Goal: Task Accomplishment & Management: Manage account settings

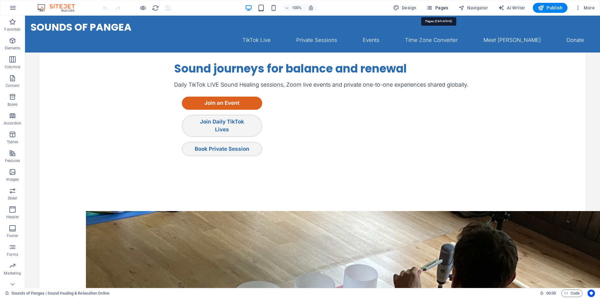
click at [443, 6] on span "Pages" at bounding box center [437, 8] width 22 height 6
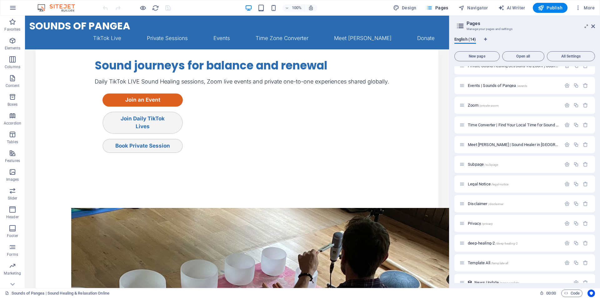
scroll to position [59, 0]
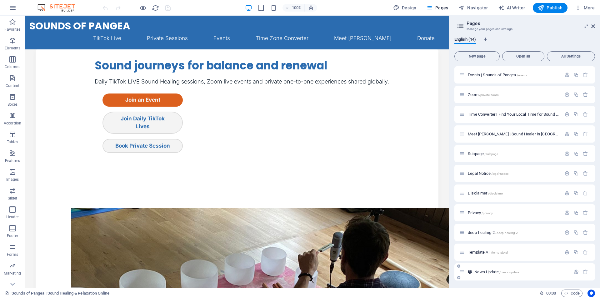
click at [481, 272] on span "News Update /news-update" at bounding box center [497, 271] width 45 height 5
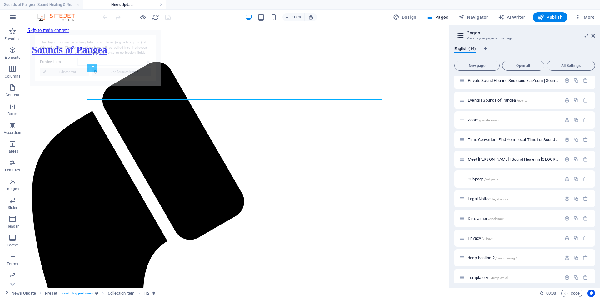
scroll to position [0, 0]
select select "68cacc1e8e4d756149066bf3"
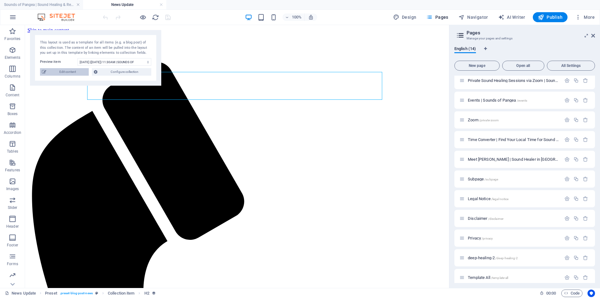
click at [59, 73] on span "Edit content" at bounding box center [67, 72] width 39 height 8
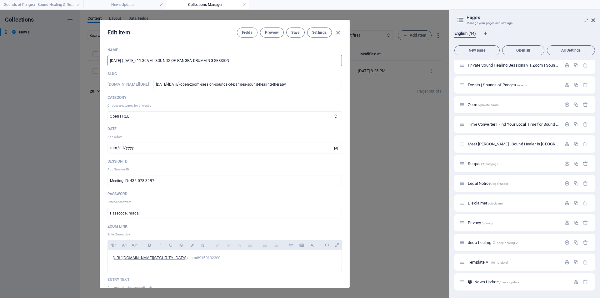
click at [113, 60] on input "01 OCT 2025 (WEDNESDAY) 11:30AM | SOUNDS OF PANGEA DRUMMING SESSION" at bounding box center [225, 60] width 234 height 11
drag, startPoint x: 260, startPoint y: 60, endPoint x: 178, endPoint y: 65, distance: 81.7
click at [178, 65] on input "08 OCT 2025 (WEDNESDAY) 11:30AM | SOUNDS OF PANGEA DRUMMING SESSION" at bounding box center [225, 60] width 234 height 11
paste input "KOSHI RELAXING NIGHT | SOUNDS OF PANGEA"
drag, startPoint x: 174, startPoint y: 60, endPoint x: 182, endPoint y: 69, distance: 11.5
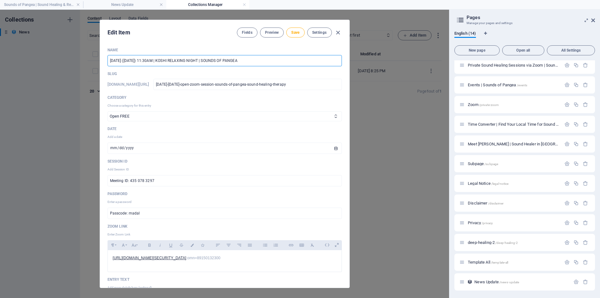
click at [174, 60] on input "08 OCT 2025 (WEDNESDAY) 11:30AM | KOSHI RELAXING NIGHT | SOUNDS OF PANGEA" at bounding box center [225, 60] width 234 height 11
type input "08 OCT 2025 (WEDNESDAY) 10:00PM | KOSHI RELAXING NIGHT | SOUNDS OF PANGEA"
click at [141, 145] on input "2025-10-01" at bounding box center [225, 148] width 234 height 11
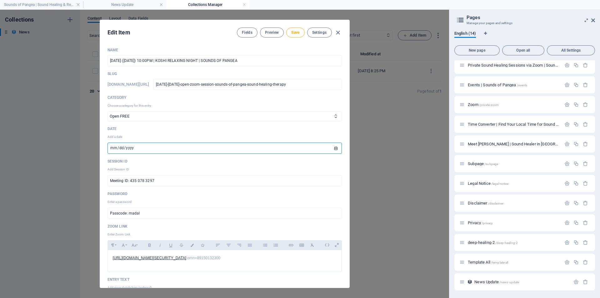
click at [335, 149] on input "2025-10-01" at bounding box center [225, 148] width 234 height 11
type input "[DATE]"
click at [145, 213] on input "Passcode: madal" at bounding box center [225, 213] width 234 height 11
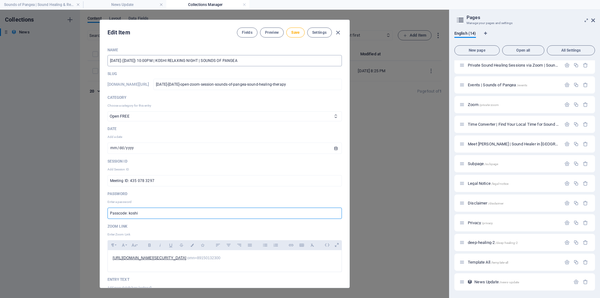
type input "Passcode: koshi"
click at [168, 60] on input "08 OCT 2025 (WEDNESDAY) 10:00PM | KOSHI RELAXING NIGHT | SOUNDS OF PANGEA" at bounding box center [225, 60] width 234 height 11
click at [174, 60] on input "08 OCT 2025 (WEDNESDAY) TIME: 10PM | KOSHI RELAXING NIGHT | SOUNDS OF PANGEA" at bounding box center [225, 60] width 234 height 11
type input "[DATE] ([DATE]) TIME: 10:00 PM | KOSHI RELAXING NIGHT | SOUNDS OF PANGEA"
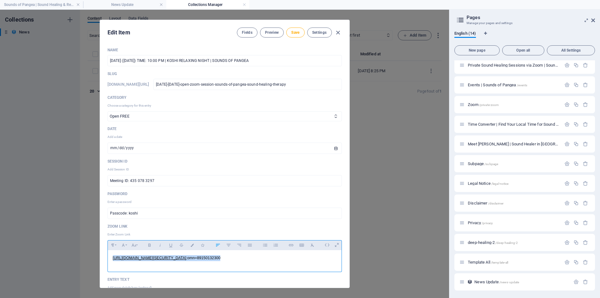
drag, startPoint x: 320, startPoint y: 258, endPoint x: 71, endPoint y: 262, distance: 249.5
click at [71, 262] on div "Edit Item Fields Preview Save Settings Name 08 OCT 2025 (WEDNESDAY) TIME: 10:00…" at bounding box center [224, 154] width 449 height 288
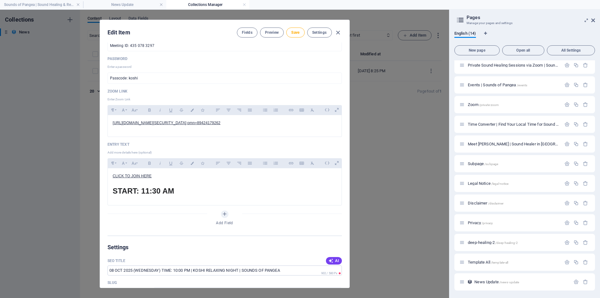
scroll to position [132, 0]
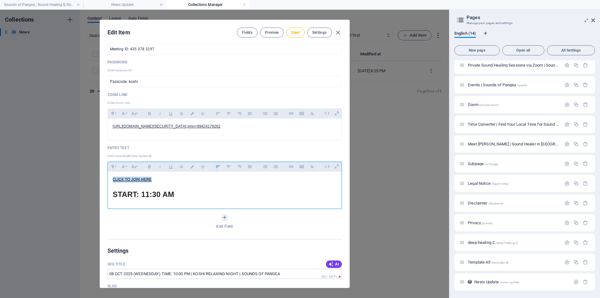
drag, startPoint x: 152, startPoint y: 179, endPoint x: 112, endPoint y: 178, distance: 39.7
click at [112, 178] on div "CLICK TO JOIN HERE START: 11:30 AM" at bounding box center [225, 189] width 234 height 34
click at [291, 167] on icon "button" at bounding box center [291, 167] width 5 height 8
click at [310, 183] on input "[URL][DOMAIN_NAME][SECURITY_DATA]" at bounding box center [296, 182] width 79 height 10
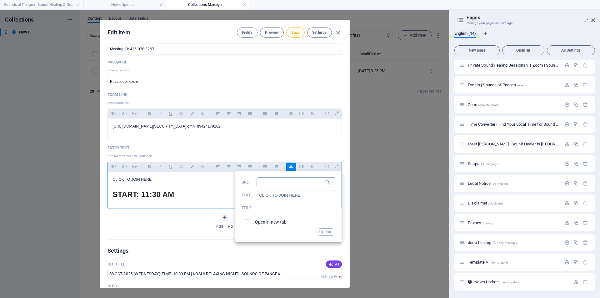
scroll to position [0, 0]
type input "[URL][DOMAIN_NAME][SECURITY_DATA]"
click at [328, 229] on button "Update" at bounding box center [326, 232] width 19 height 8
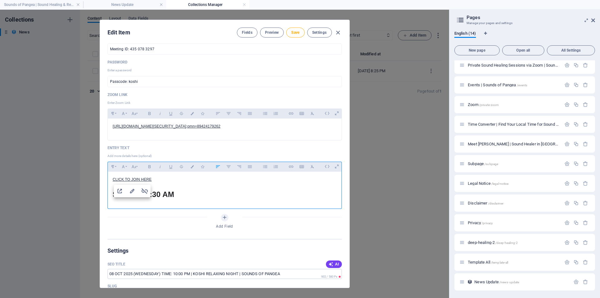
click at [161, 196] on span "START: 11:30 AM" at bounding box center [144, 194] width 62 height 8
click at [159, 194] on span "START: 11:30 AM" at bounding box center [144, 194] width 62 height 8
click at [293, 32] on span "Save" at bounding box center [295, 32] width 8 height 5
click at [338, 33] on icon "button" at bounding box center [338, 32] width 7 height 7
type input "[DATE]"
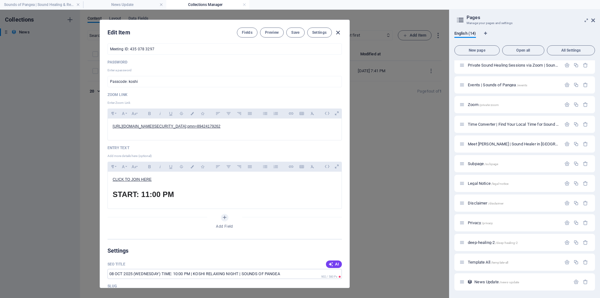
type input "[DATE]-[DATE]-open-zoom-session-sounds-of-pangea-sound-healing-therapy"
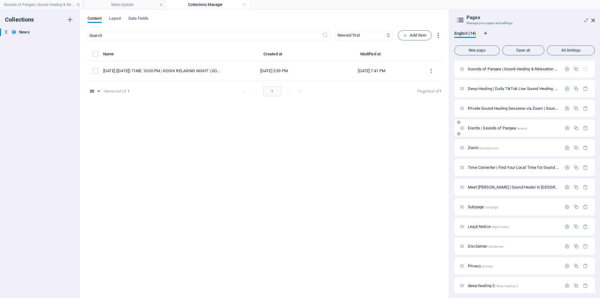
click at [474, 127] on span "Events | Sounds of Pangea /events" at bounding box center [497, 128] width 59 height 5
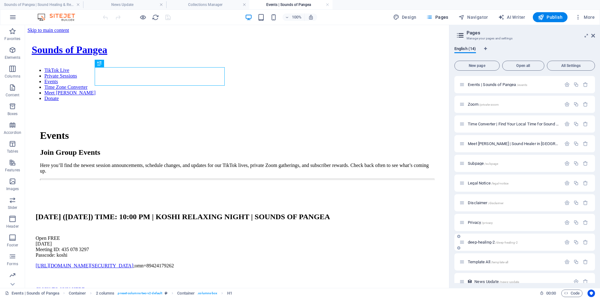
scroll to position [68, 0]
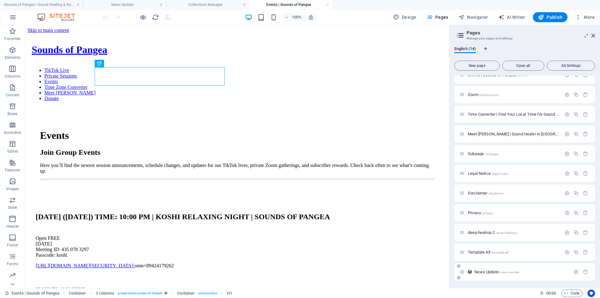
click at [484, 273] on span "News Update /news-update" at bounding box center [497, 271] width 45 height 5
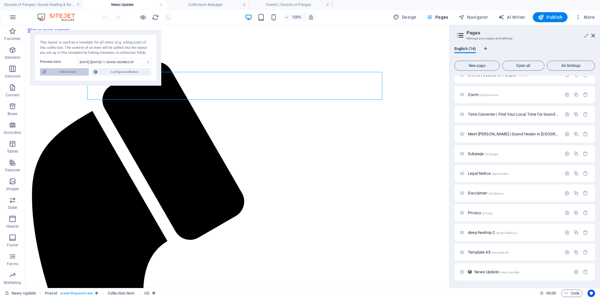
click at [57, 72] on span "Edit content" at bounding box center [67, 72] width 39 height 8
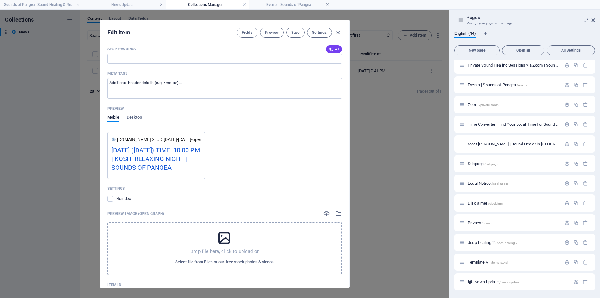
scroll to position [214, 0]
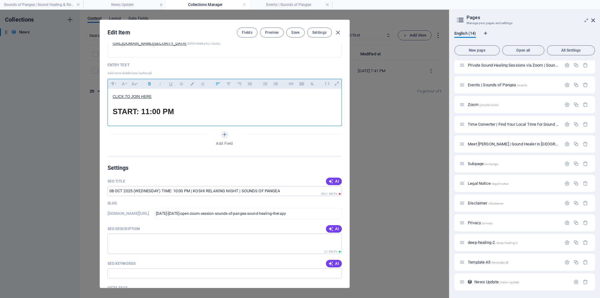
click at [147, 112] on span "START: 11:00 PM" at bounding box center [143, 111] width 61 height 8
click at [292, 32] on span "Save" at bounding box center [295, 32] width 8 height 5
click at [339, 32] on icon "button" at bounding box center [338, 32] width 7 height 7
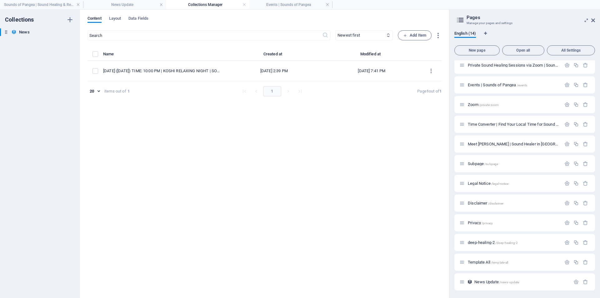
type input "[DATE]"
type input "[DATE]-[DATE]-open-zoom-session-sounds-of-pangea-sound-healing-therapy"
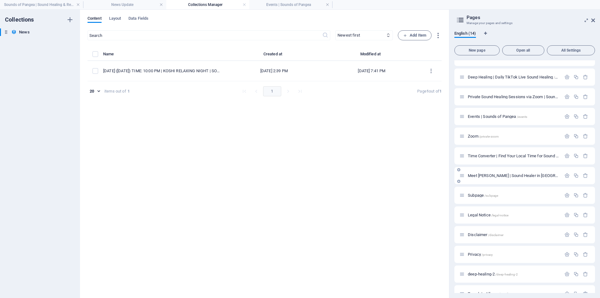
scroll to position [0, 0]
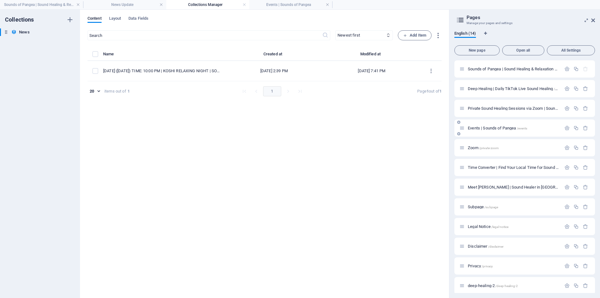
click at [481, 129] on span "Events | Sounds of Pangea /events" at bounding box center [497, 128] width 59 height 5
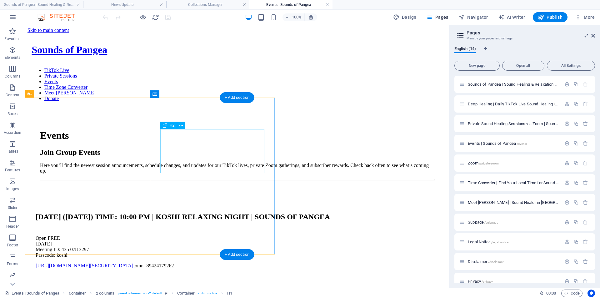
scroll to position [230, 0]
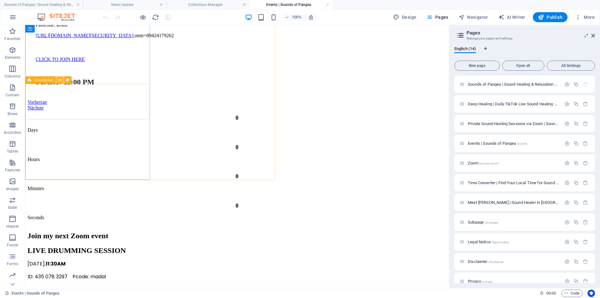
click at [60, 81] on icon at bounding box center [59, 80] width 3 height 7
click at [40, 79] on span "Countdown" at bounding box center [43, 80] width 19 height 4
select select "timer"
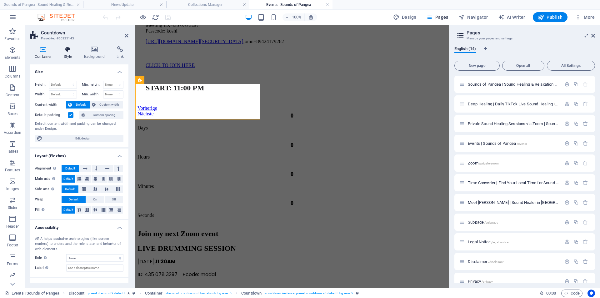
click at [68, 50] on icon at bounding box center [68, 49] width 18 height 6
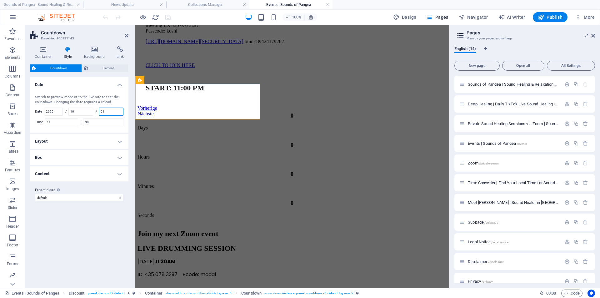
click at [111, 111] on input "01" at bounding box center [111, 112] width 24 height 8
type input "08"
click at [54, 122] on input "11" at bounding box center [61, 122] width 33 height 8
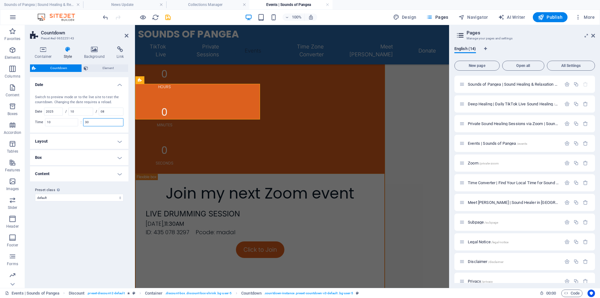
click at [96, 121] on input "30" at bounding box center [103, 122] width 40 height 8
click at [58, 123] on input "10" at bounding box center [61, 122] width 33 height 8
type input "1"
type input "22"
click at [96, 120] on input "30" at bounding box center [103, 122] width 40 height 8
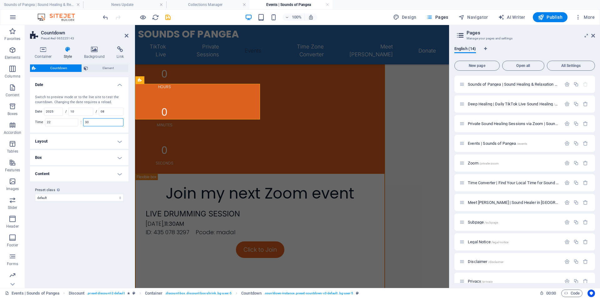
type input "3"
type input "1"
type input "59"
click at [58, 123] on input "22" at bounding box center [61, 122] width 33 height 8
type input "21"
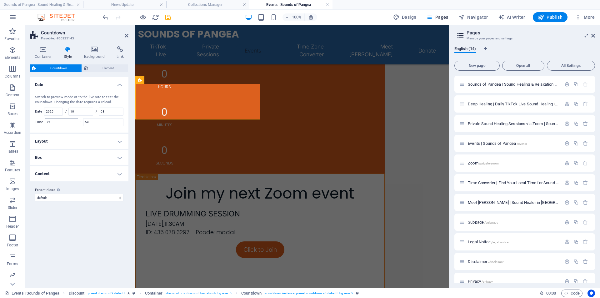
click at [65, 126] on div "21" at bounding box center [61, 122] width 33 height 8
click at [94, 223] on div "Variants Default Date Switch to preview mode or to the live site to test the co…" at bounding box center [79, 180] width 98 height 206
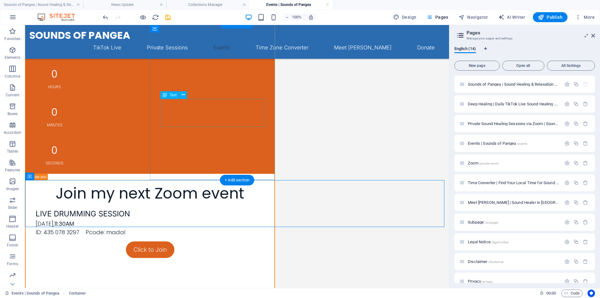
click at [205, 208] on div "LIVE DRUMMING SESSION Wednesday, 01 OCT 2025, 11:30AM ID: 435 078 3297 Pcode: m…" at bounding box center [150, 222] width 229 height 28
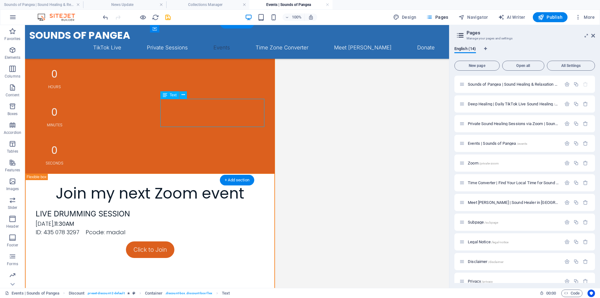
click at [205, 208] on div "LIVE DRUMMING SESSION Wednesday, 01 OCT 2025, 11:30AM ID: 435 078 3297 Pcode: m…" at bounding box center [150, 222] width 229 height 28
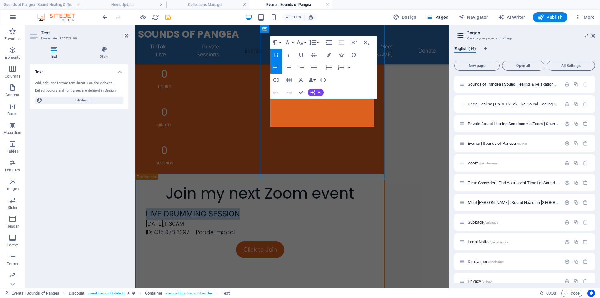
drag, startPoint x: 366, startPoint y: 103, endPoint x: 271, endPoint y: 103, distance: 95.0
click at [271, 208] on p "LIVE DRUMMING SESSION" at bounding box center [260, 213] width 229 height 11
click at [240, 209] on strong "LIVE DRUMMING SESSION" at bounding box center [193, 213] width 94 height 9
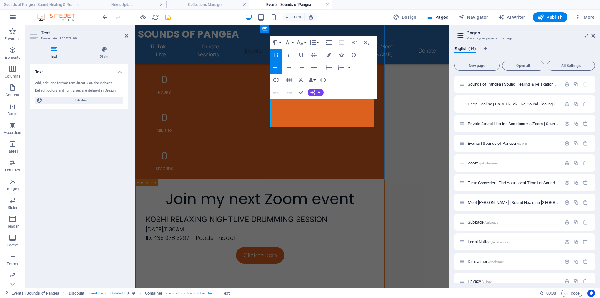
scroll to position [0, 3]
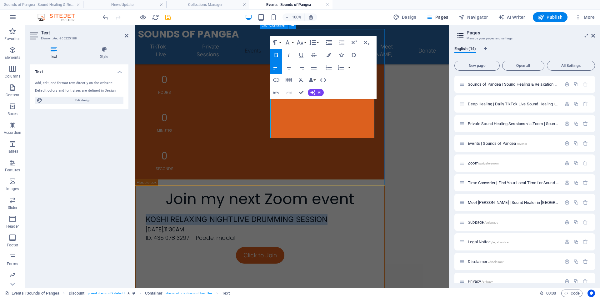
drag, startPoint x: 351, startPoint y: 116, endPoint x: 261, endPoint y: 106, distance: 89.9
click at [261, 179] on div "Join my next Zoom event KOSHI RELAXING NIGHTLIVE DRUMMING SESSION Wednesday, 01…" at bounding box center [259, 257] width 249 height 156
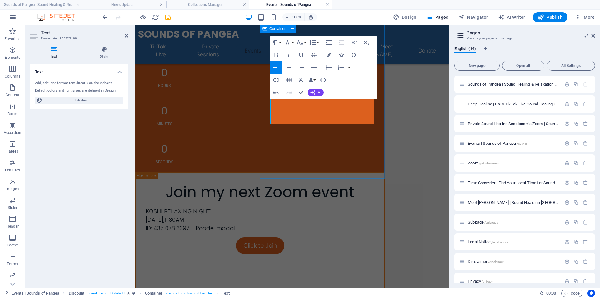
scroll to position [224, 0]
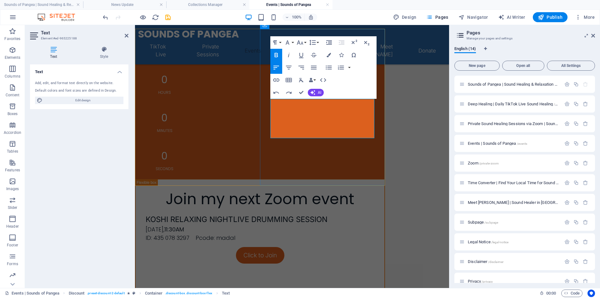
click at [350, 214] on p "KOSHI RELAXING NIGHTLIVE DRUMMING SESSION" at bounding box center [260, 219] width 229 height 11
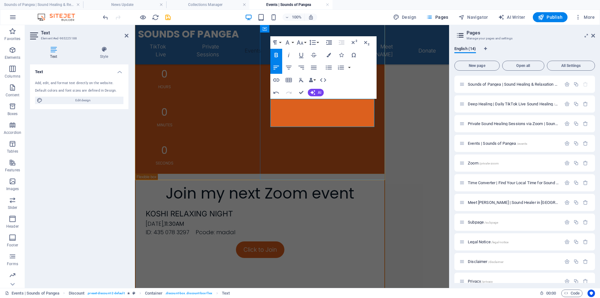
click at [184, 220] on span "Wednesday, 01 OCT 2025, 11:30AM" at bounding box center [165, 224] width 38 height 8
click at [361, 228] on p "ID: 435 078 3297 Pcode: madal" at bounding box center [260, 232] width 229 height 8
click at [381, 174] on div "Join my next Zoom event KOSHI RELAXING NIGHT Wednesday, 08 OCT 2025, 10:00PM ID…" at bounding box center [259, 252] width 249 height 156
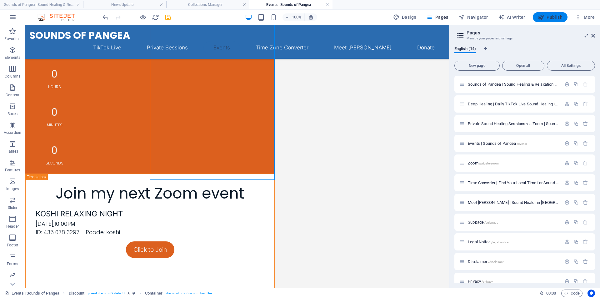
click at [549, 17] on span "Publish" at bounding box center [550, 17] width 25 height 6
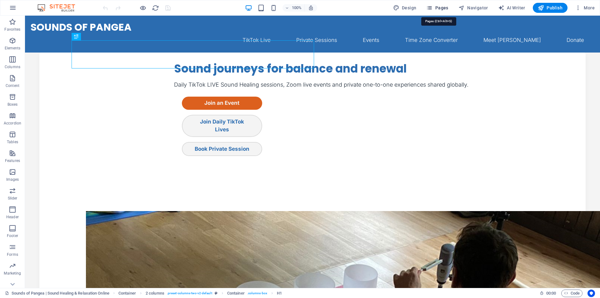
click at [438, 7] on span "Pages" at bounding box center [437, 8] width 22 height 6
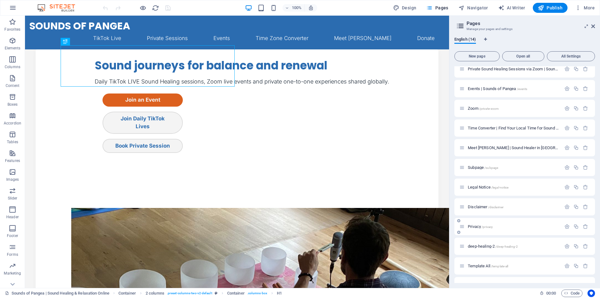
scroll to position [59, 0]
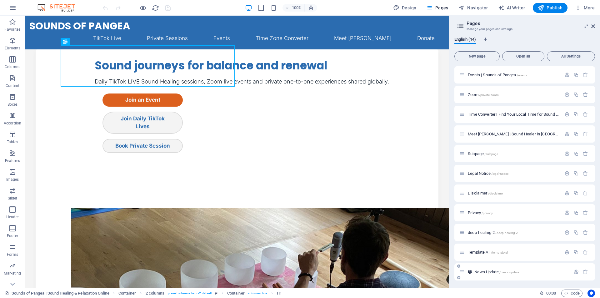
click at [489, 272] on span "News Update /news-update" at bounding box center [497, 271] width 45 height 5
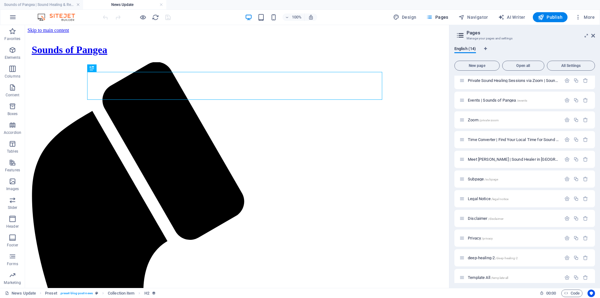
scroll to position [0, 0]
select select "68cacc1e8e4d756149066bf3"
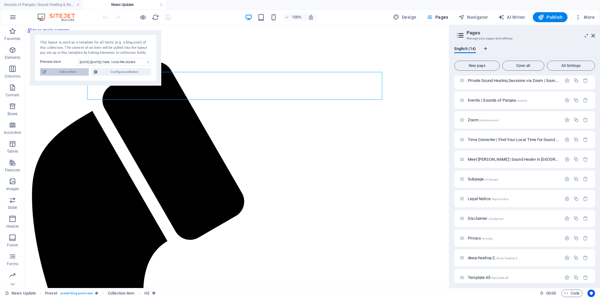
click at [62, 71] on span "Edit content" at bounding box center [67, 72] width 39 height 8
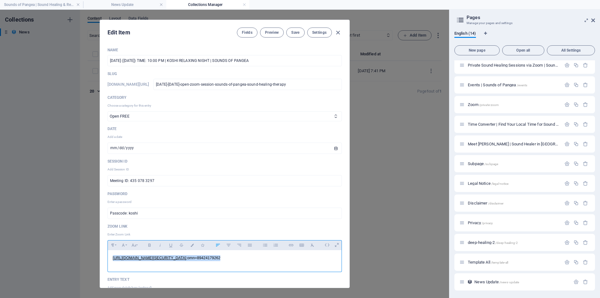
drag, startPoint x: 312, startPoint y: 259, endPoint x: 74, endPoint y: 259, distance: 238.2
click at [74, 259] on div "Edit Item Fields Preview Save Settings Name [DATE] ([DATE]) TIME: 10:00 PM | KO…" at bounding box center [224, 154] width 449 height 288
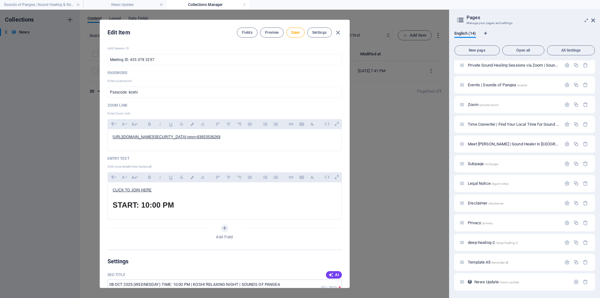
scroll to position [123, 0]
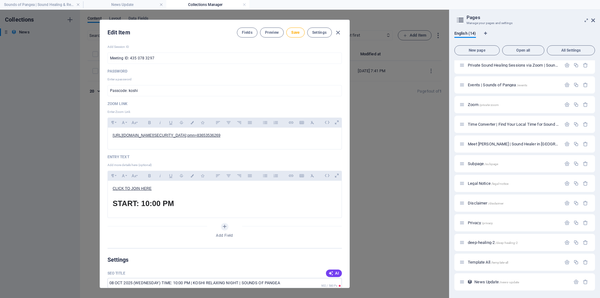
click at [353, 163] on div "Edit Item Fields Preview Save Settings Name [DATE] ([DATE]) TIME: 10:00 PM | KO…" at bounding box center [224, 154] width 449 height 288
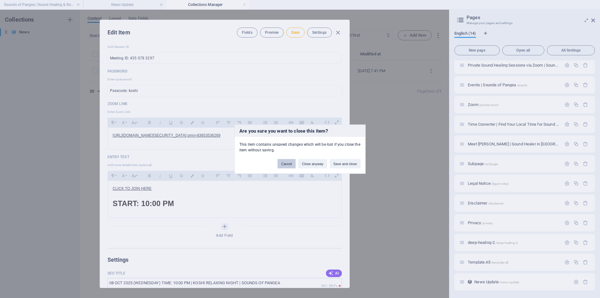
click at [288, 161] on button "Cancel" at bounding box center [287, 163] width 18 height 9
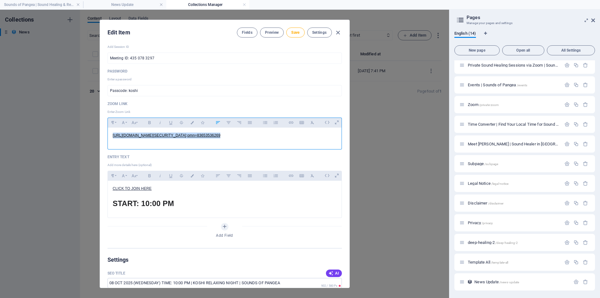
drag, startPoint x: 311, startPoint y: 134, endPoint x: 29, endPoint y: 133, distance: 281.7
click at [29, 133] on div "Edit Item Fields Preview Save Settings Name [DATE] ([DATE]) TIME: 10:00 PM | KO…" at bounding box center [224, 154] width 449 height 288
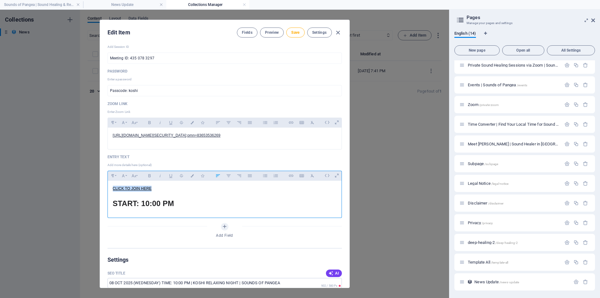
drag, startPoint x: 154, startPoint y: 189, endPoint x: 113, endPoint y: 188, distance: 41.3
click at [113, 188] on p "CLICK TO JOIN HERE" at bounding box center [225, 189] width 224 height 6
click at [290, 177] on icon "button" at bounding box center [291, 176] width 5 height 8
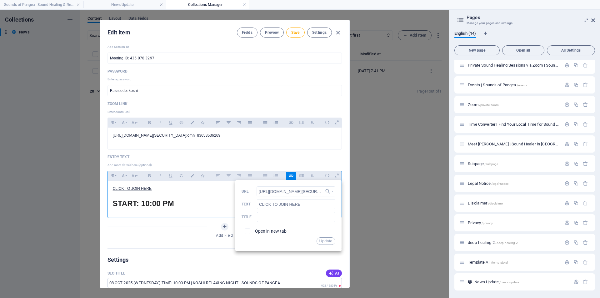
scroll to position [0, 133]
click at [311, 191] on input "[URL][DOMAIN_NAME][SECURITY_DATA]" at bounding box center [296, 191] width 79 height 10
type input "[URL][DOMAIN_NAME][SECURITY_DATA]"
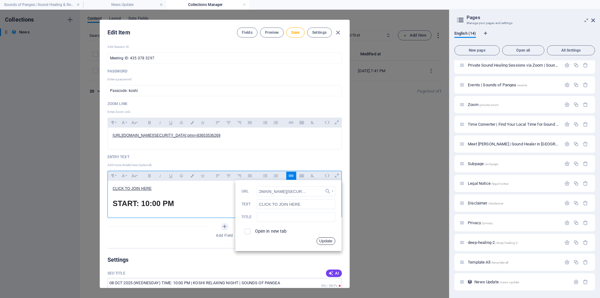
click at [324, 240] on button "Update" at bounding box center [326, 241] width 19 height 8
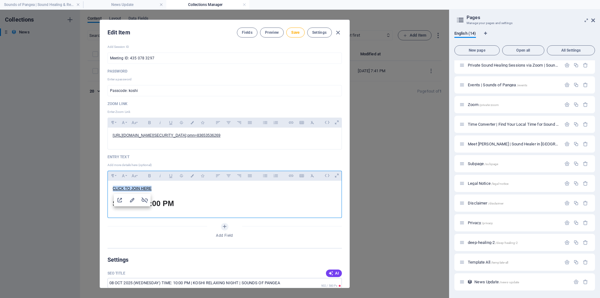
scroll to position [0, 0]
click at [294, 32] on span "Save" at bounding box center [295, 32] width 8 height 5
click at [339, 33] on icon "button" at bounding box center [338, 32] width 7 height 7
type input "[DATE]-[DATE]-open-zoom-session-sounds-of-pangea-sound-healing-therapy"
type input "[DATE]"
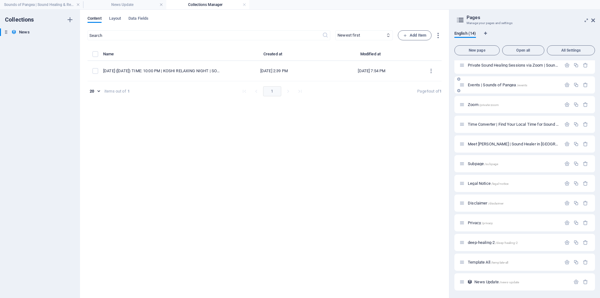
click at [477, 83] on span "Events | Sounds of Pangea /events" at bounding box center [497, 85] width 59 height 5
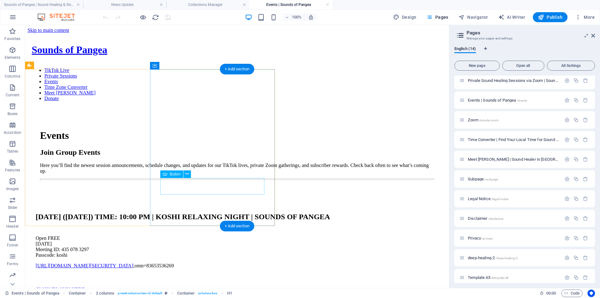
scroll to position [230, 0]
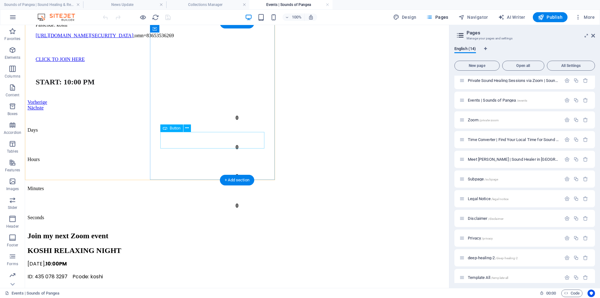
click at [214, 290] on div "Click to Join" at bounding box center [237, 293] width 419 height 6
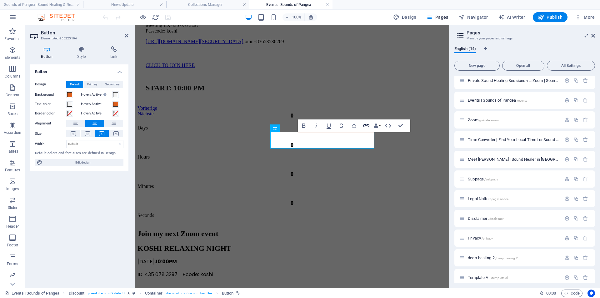
click at [366, 125] on icon "button" at bounding box center [366, 125] width 6 height 3
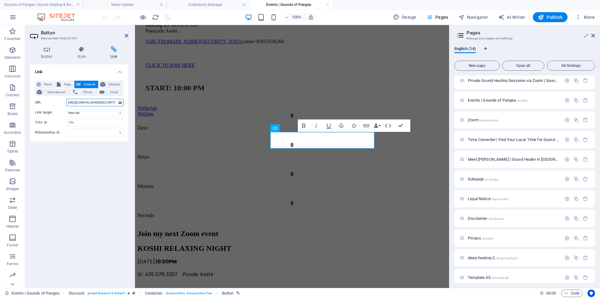
click at [108, 103] on input "[URL][DOMAIN_NAME][SECURITY_DATA]" at bounding box center [94, 103] width 57 height 8
paste input "[URL][DOMAIN_NAME][SECURITY_DATA]"
type input "[URL][DOMAIN_NAME][SECURITY_DATA]"
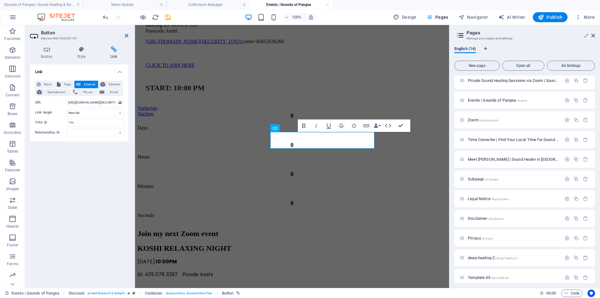
click at [97, 159] on div "Link None Page External Element Next element Phone Email Page Sounds of Pangea …" at bounding box center [79, 173] width 98 height 219
click at [92, 157] on div "Link None Page External Element Next element Phone Email Page Sounds of Pangea …" at bounding box center [79, 173] width 98 height 219
click at [126, 34] on icon at bounding box center [127, 35] width 4 height 5
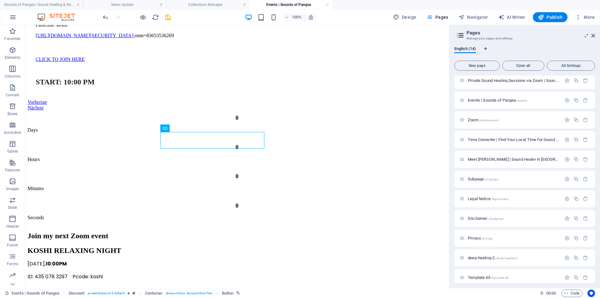
click at [553, 16] on span "Publish" at bounding box center [550, 17] width 25 height 6
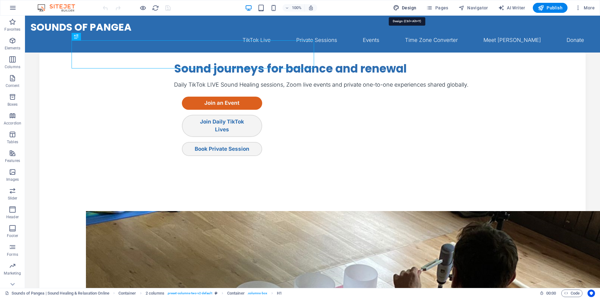
click at [408, 8] on span "Design" at bounding box center [404, 8] width 23 height 6
select select "ease-in-out"
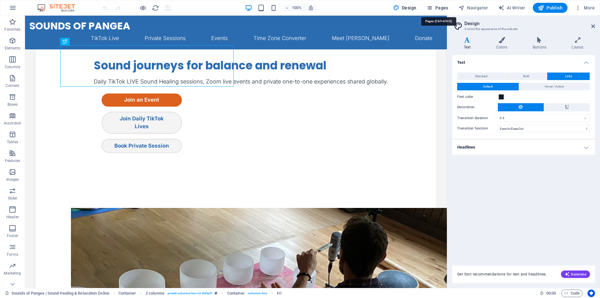
click at [443, 7] on span "Pages" at bounding box center [437, 8] width 22 height 6
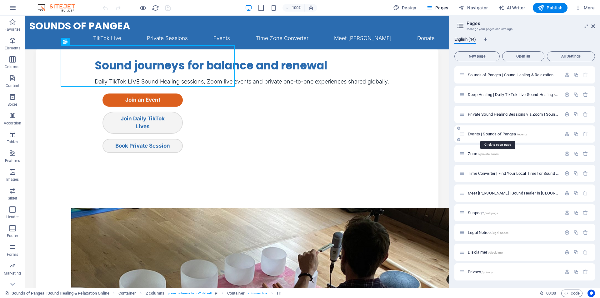
click at [484, 133] on span "Events | Sounds of Pangea /events" at bounding box center [497, 134] width 59 height 5
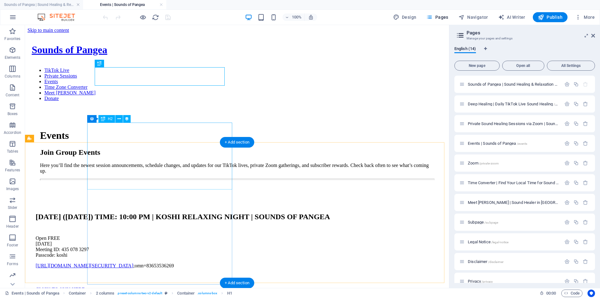
click at [98, 198] on div "[DATE] ([DATE]) TIME: 10:00 PM | KOSHI RELAXING NIGHT | SOUNDS OF PANGEA" at bounding box center [237, 216] width 419 height 37
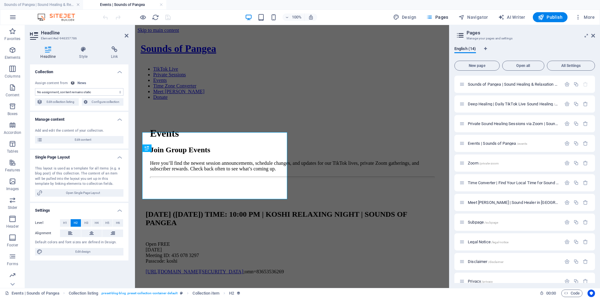
select select "name"
click at [161, 247] on div "[DATE]" at bounding box center [292, 250] width 309 height 6
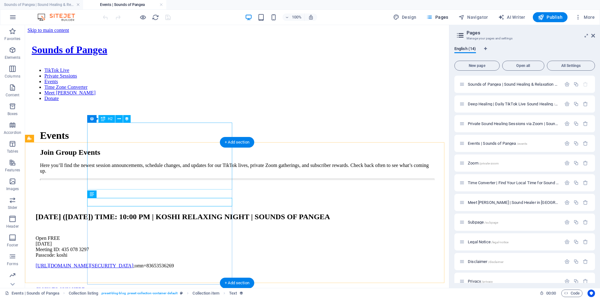
click at [87, 198] on div "[DATE] ([DATE]) TIME: 10:00 PM | KOSHI RELAXING NIGHT | SOUNDS OF PANGEA" at bounding box center [237, 216] width 419 height 37
select select "name"
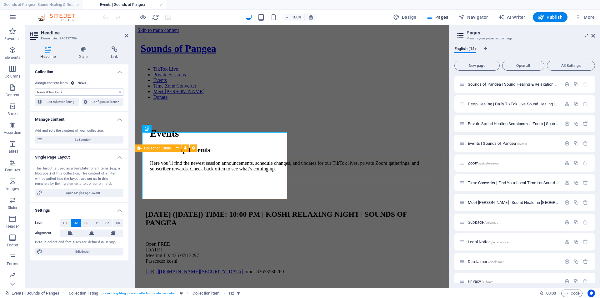
click at [362, 196] on div "08 OCT 2025 (WEDNESDAY) TIME: 10:00 PM | KOSHI RELAXING NIGHT | SOUNDS OF PANGE…" at bounding box center [292, 266] width 309 height 141
click at [447, 196] on div "08 OCT 2025 (WEDNESDAY) TIME: 10:00 PM | KOSHI RELAXING NIGHT | SOUNDS OF PANGE…" at bounding box center [292, 266] width 309 height 141
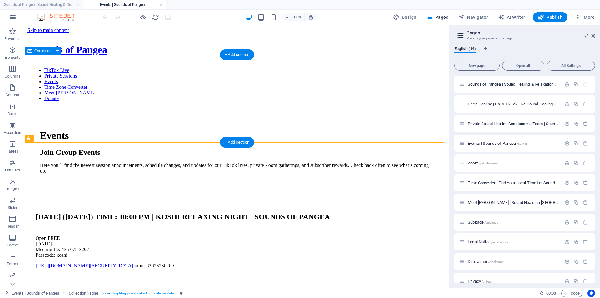
click at [104, 122] on div "Events Join Group Events Here you’ll find the newest session announcements, sch…" at bounding box center [237, 155] width 419 height 88
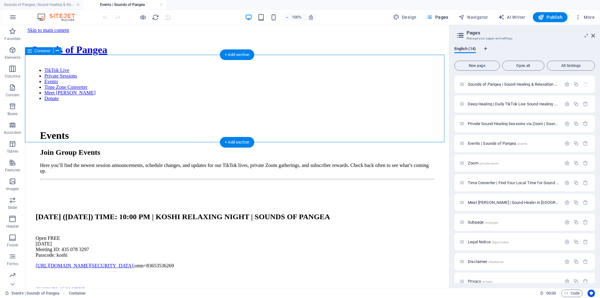
click at [104, 126] on div "Events Join Group Events Here you’ll find the newest session announcements, sch…" at bounding box center [237, 155] width 419 height 88
click at [103, 131] on div "Events Join Group Events Here you’ll find the newest session announcements, sch…" at bounding box center [237, 155] width 419 height 88
click at [99, 118] on div "Events Join Group Events Here you’ll find the newest session announcements, sch…" at bounding box center [237, 155] width 419 height 88
click at [106, 121] on div "Events Join Group Events Here you’ll find the newest session announcements, sch…" at bounding box center [237, 155] width 419 height 88
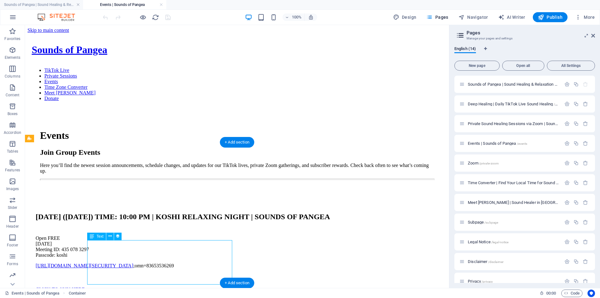
click at [91, 274] on div "CLICK TO JOIN HERE START: 10:00 PM" at bounding box center [237, 302] width 419 height 56
click at [61, 198] on div "08 OCT 2025 (WEDNESDAY) TIME: 10:00 PM | KOSHI RELAXING NIGHT | SOUNDS OF PANGE…" at bounding box center [237, 268] width 419 height 141
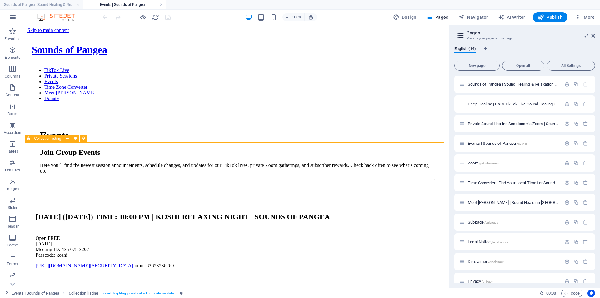
click at [55, 139] on span "Collection listing" at bounding box center [47, 139] width 27 height 4
select select "createdAt_DESC"
select select "columns.name"
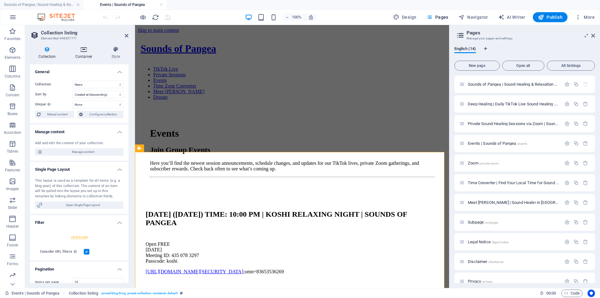
click at [84, 51] on icon at bounding box center [84, 49] width 34 height 6
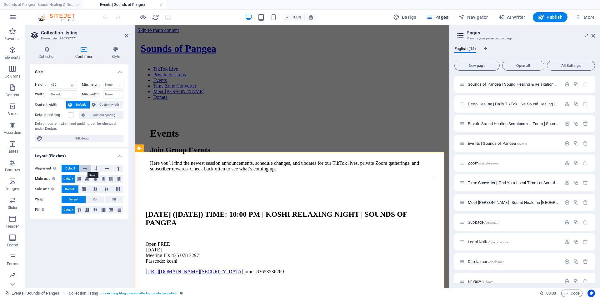
click at [85, 169] on icon at bounding box center [85, 169] width 4 height 8
click at [72, 167] on span "Default" at bounding box center [70, 169] width 10 height 8
click at [80, 178] on icon at bounding box center [80, 179] width 4 height 8
click at [70, 178] on span "Default" at bounding box center [68, 179] width 10 height 8
click at [61, 83] on input "450" at bounding box center [62, 85] width 27 height 8
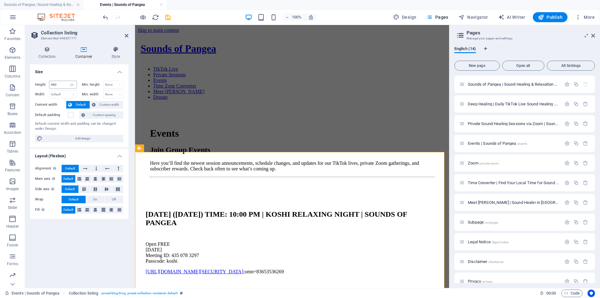
type input "450"
click at [71, 94] on select "Default px rem % em vh vw" at bounding box center [62, 95] width 27 height 8
click at [91, 139] on span "Edit design" at bounding box center [82, 139] width 77 height 8
select select "rem"
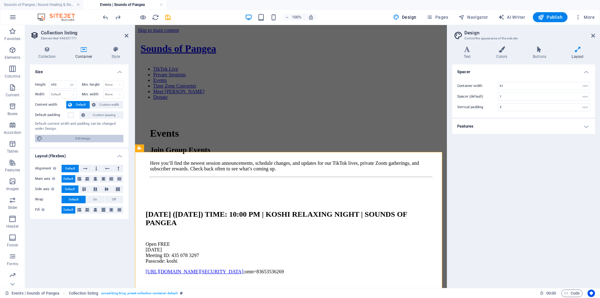
click at [91, 137] on span "Edit design" at bounding box center [82, 139] width 77 height 8
click at [112, 51] on icon at bounding box center [115, 49] width 25 height 6
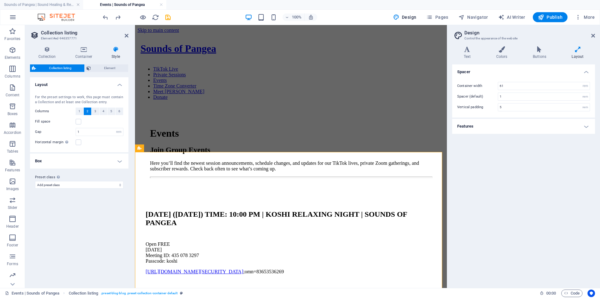
click at [46, 159] on h4 "Box" at bounding box center [79, 161] width 98 height 15
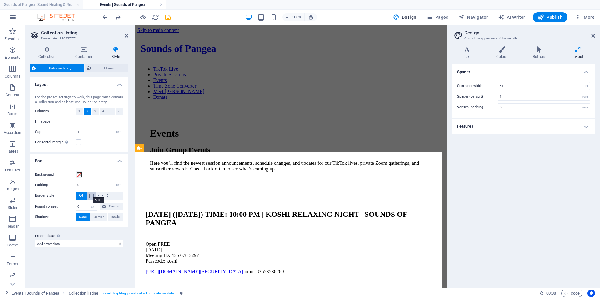
click at [91, 197] on span at bounding box center [91, 196] width 4 height 4
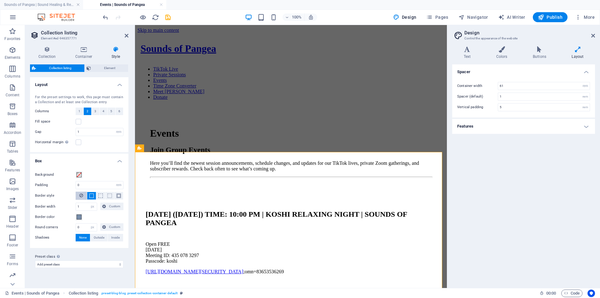
click at [81, 197] on icon at bounding box center [81, 196] width 4 height 8
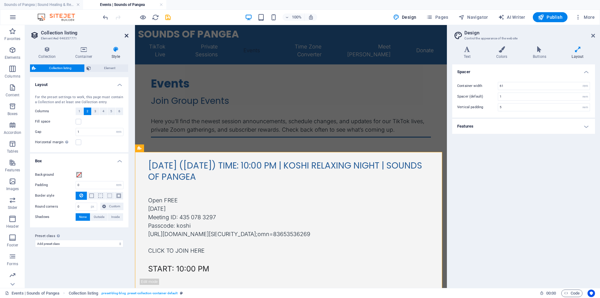
click at [126, 35] on icon at bounding box center [127, 35] width 4 height 5
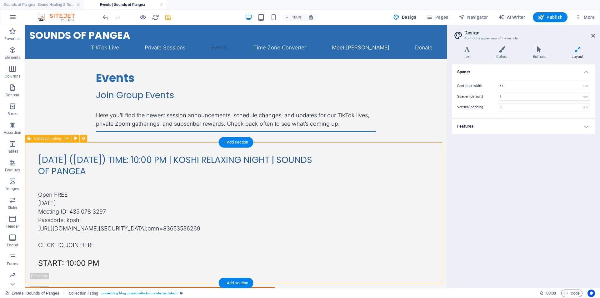
click at [31, 198] on div "08 OCT 2025 (WEDNESDAY) TIME: 10:00 PM | KOSHI RELAXING NIGHT | SOUNDS OF PANGE…" at bounding box center [236, 216] width 422 height 141
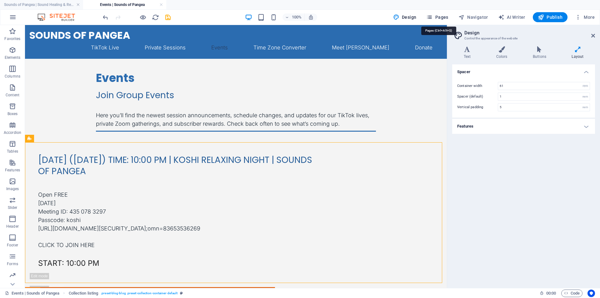
click at [440, 15] on span "Pages" at bounding box center [437, 17] width 22 height 6
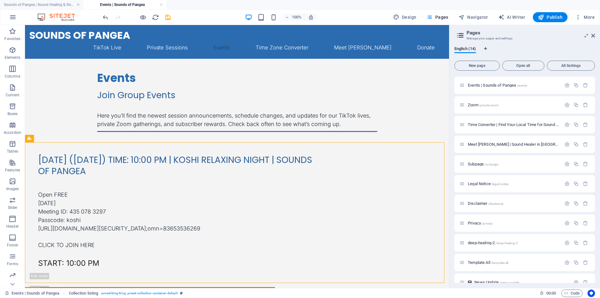
scroll to position [68, 0]
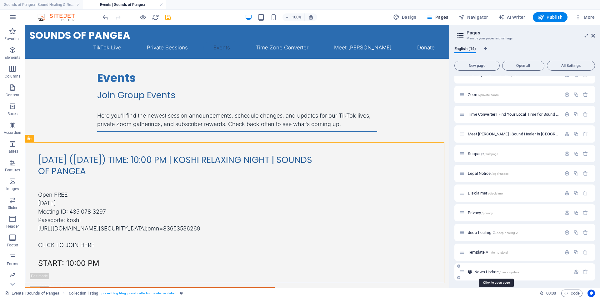
click at [491, 272] on span "News Update /news-update" at bounding box center [497, 271] width 45 height 5
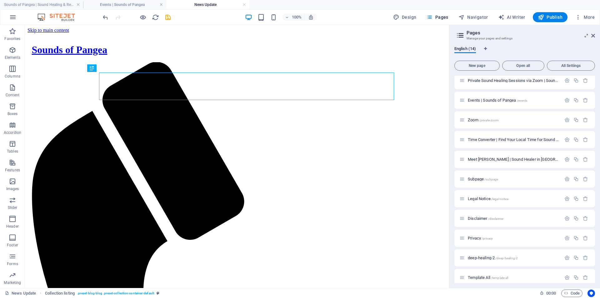
scroll to position [0, 0]
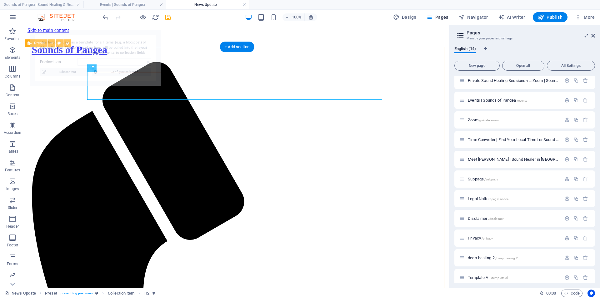
select select "68cacc1e8e4d756149066bf3"
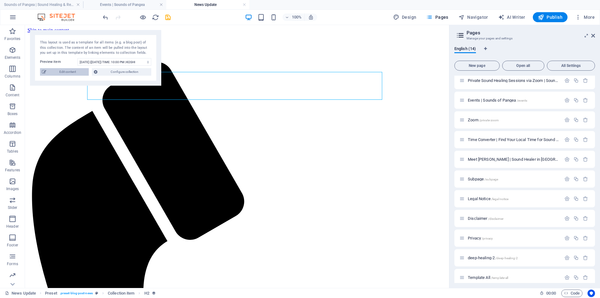
click at [70, 72] on span "Edit content" at bounding box center [67, 72] width 39 height 8
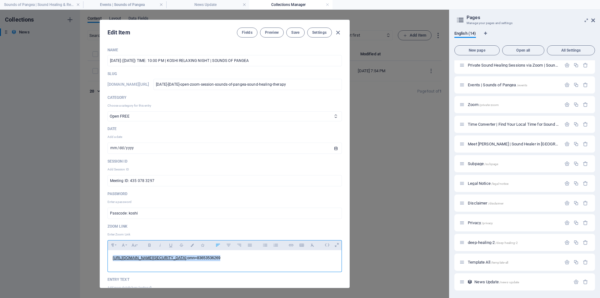
drag, startPoint x: 318, startPoint y: 255, endPoint x: 111, endPoint y: 262, distance: 207.1
click at [111, 262] on div "[URL][DOMAIN_NAME][SECURITY_DATA] ;omn=83653536269" at bounding box center [225, 259] width 234 height 19
click at [126, 247] on button "Font Family" at bounding box center [123, 245] width 10 height 8
click at [137, 246] on button "Font Size" at bounding box center [134, 245] width 10 height 8
click at [139, 164] on link "8" at bounding box center [140, 161] width 23 height 9
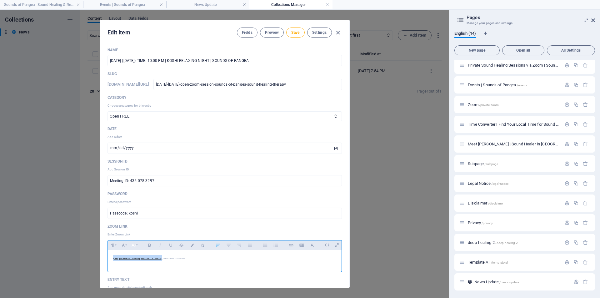
click at [136, 245] on icon "button" at bounding box center [133, 245] width 5 height 8
click at [141, 172] on link "10" at bounding box center [140, 173] width 23 height 9
click at [297, 32] on span "Save" at bounding box center [295, 32] width 8 height 5
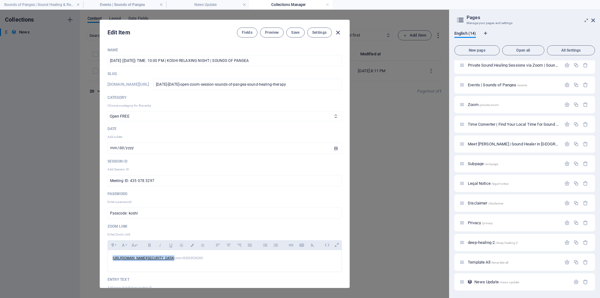
click at [338, 33] on icon "button" at bounding box center [338, 32] width 7 height 7
type input "[DATE]"
type input "[DATE]-[DATE]-open-zoom-session-sounds-of-pangea-sound-healing-therapy"
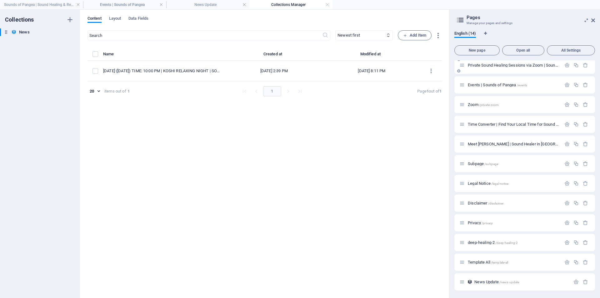
click at [491, 63] on span "Private Sound Healing Sessions via Zoom | Sounds of Pangea /private" at bounding box center [529, 65] width 123 height 5
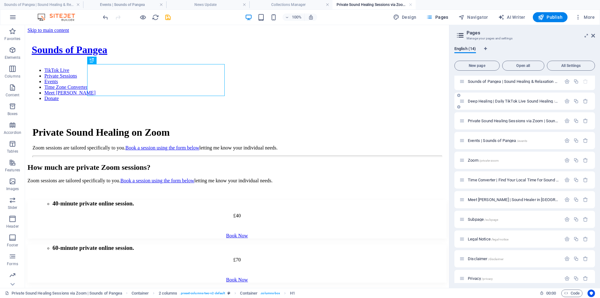
scroll to position [0, 0]
click at [483, 84] on span "Sounds of Pangea | Sound Healing & Relaxation Online /" at bounding box center [518, 84] width 100 height 5
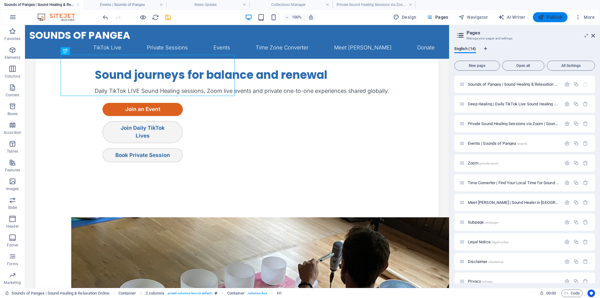
click at [551, 16] on span "Publish" at bounding box center [550, 17] width 25 height 6
